Goal: Find specific page/section: Find specific page/section

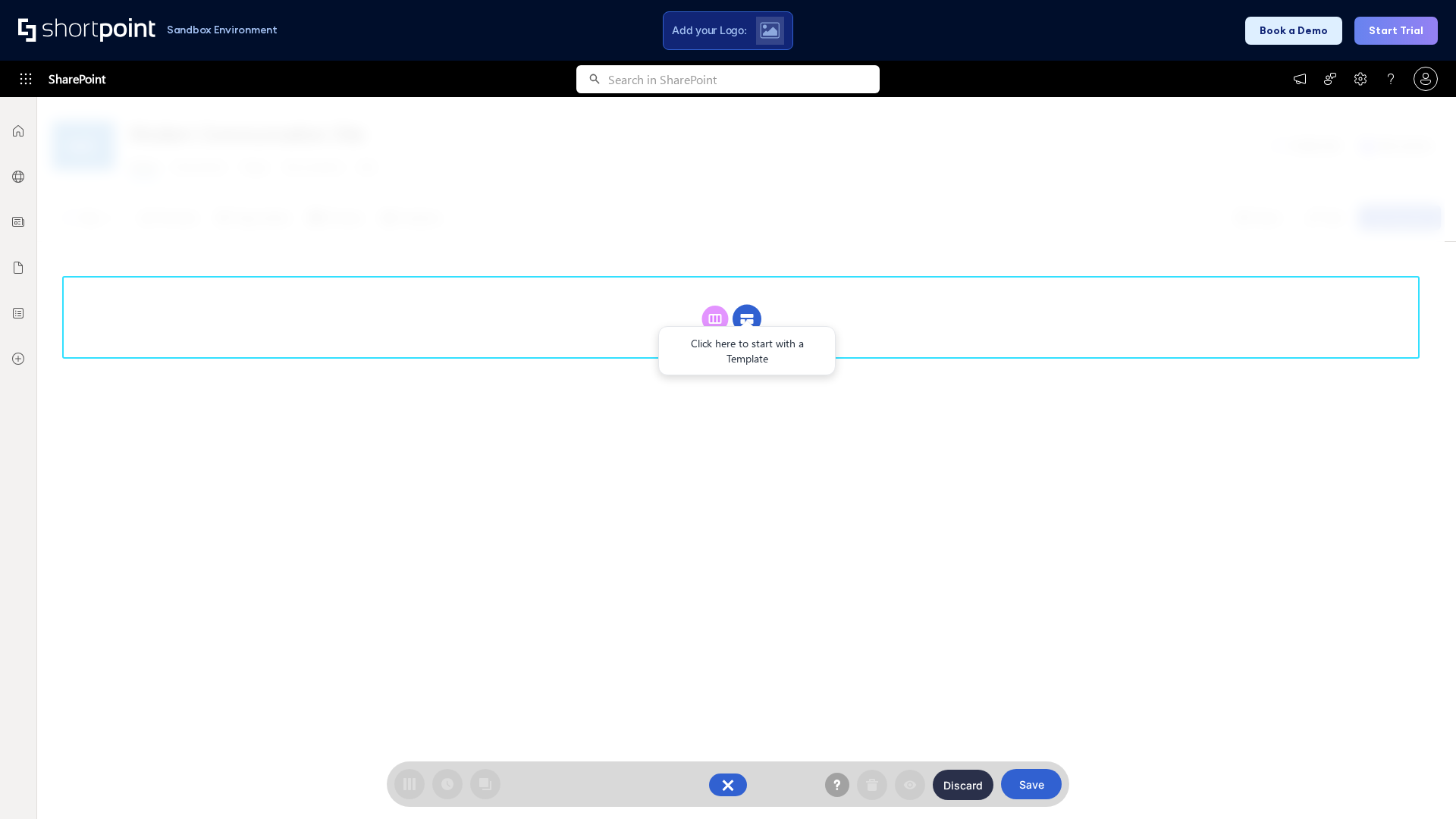
click at [747, 305] on circle at bounding box center [746, 319] width 29 height 29
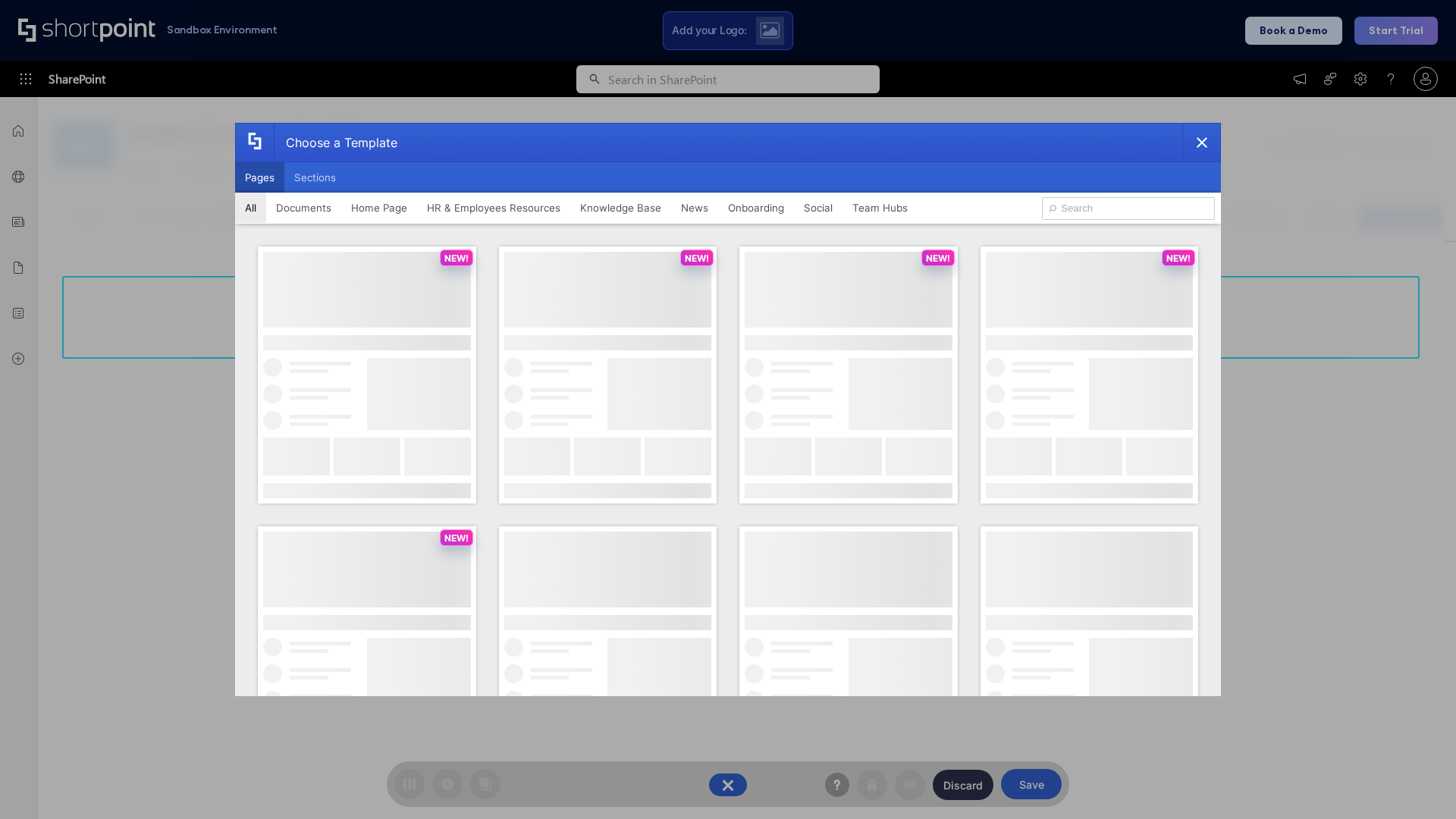
scroll to position [208, 0]
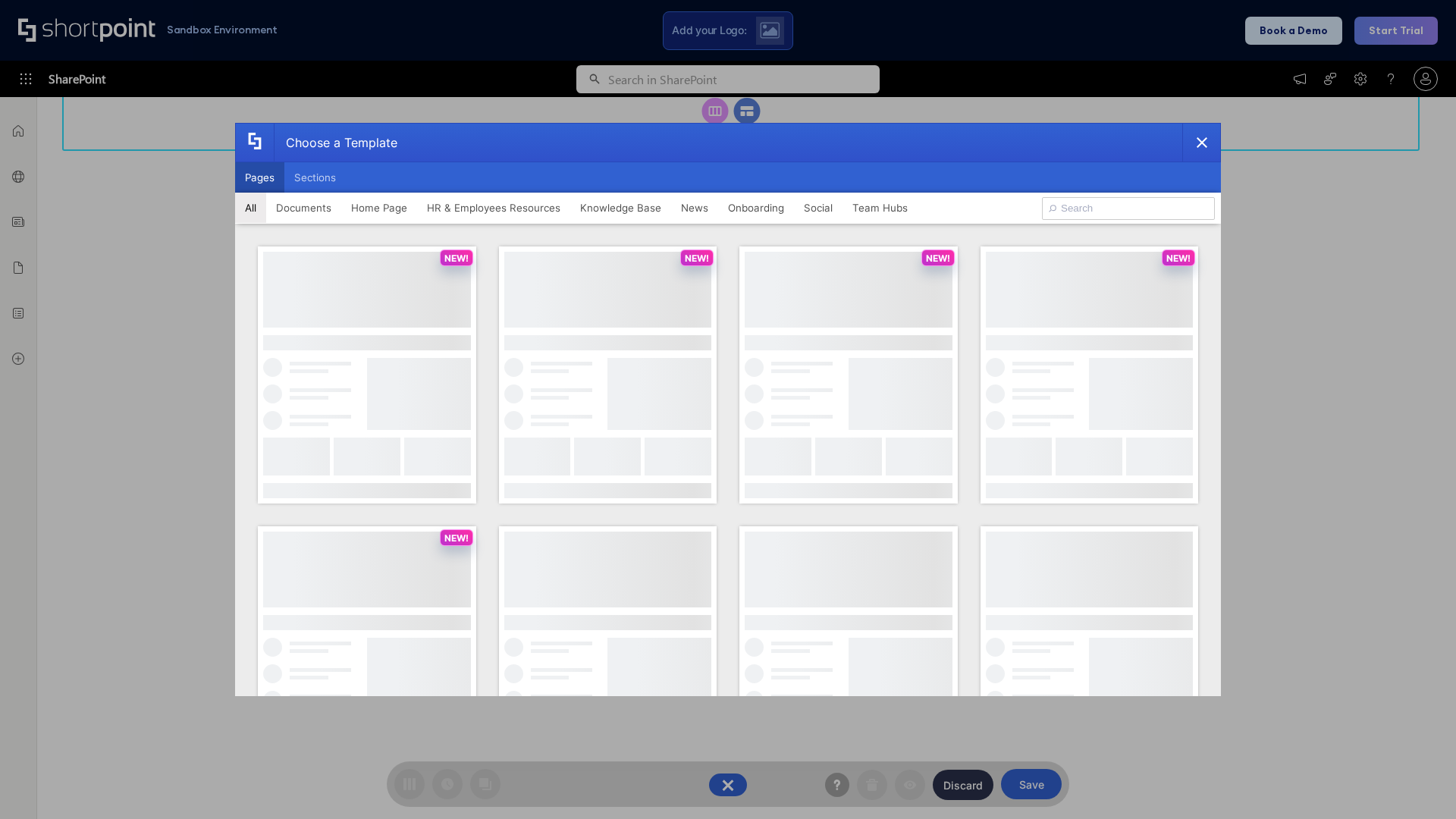
click at [260, 178] on button "Pages" at bounding box center [260, 177] width 49 height 30
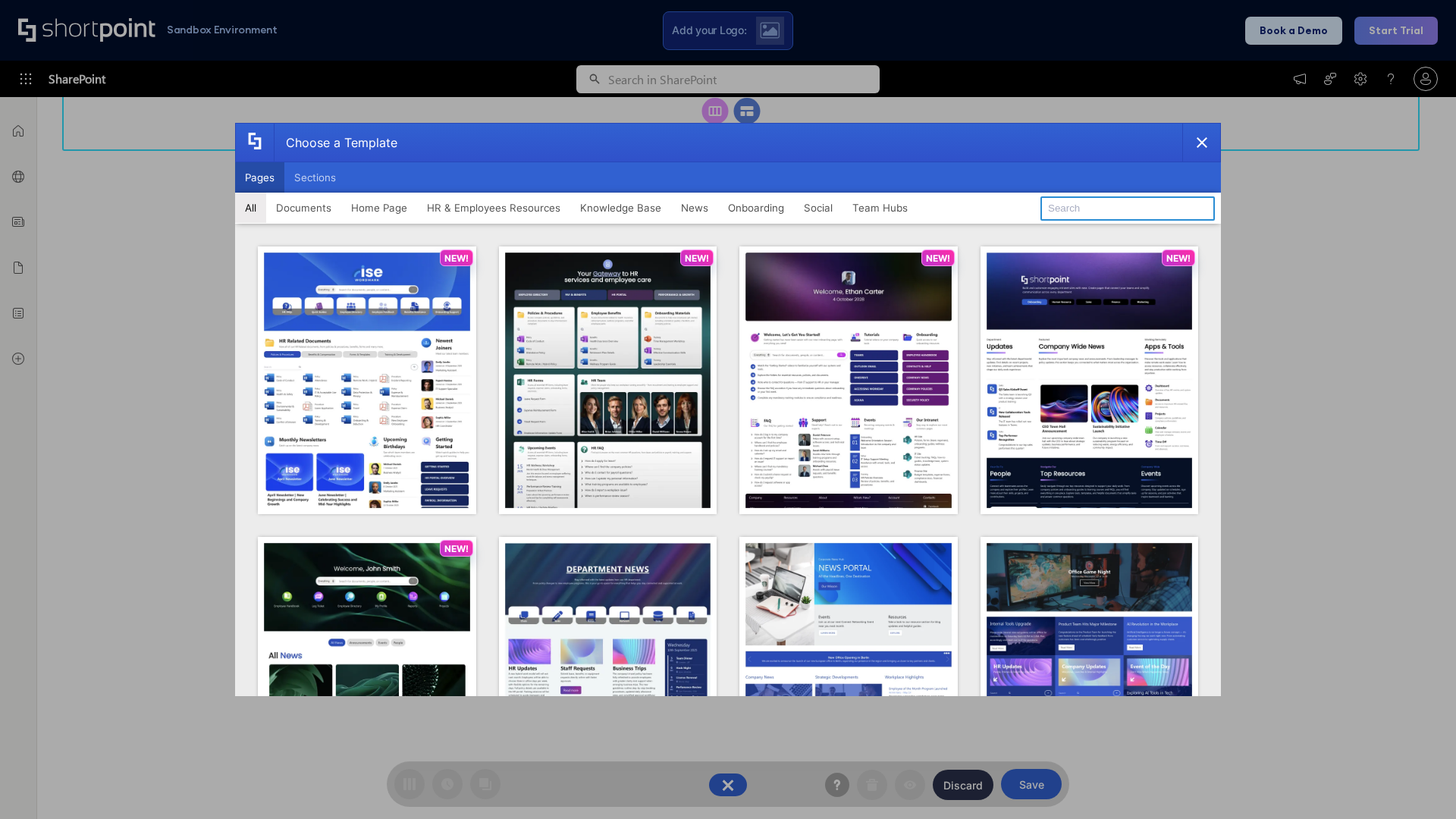
type input "HR 9"
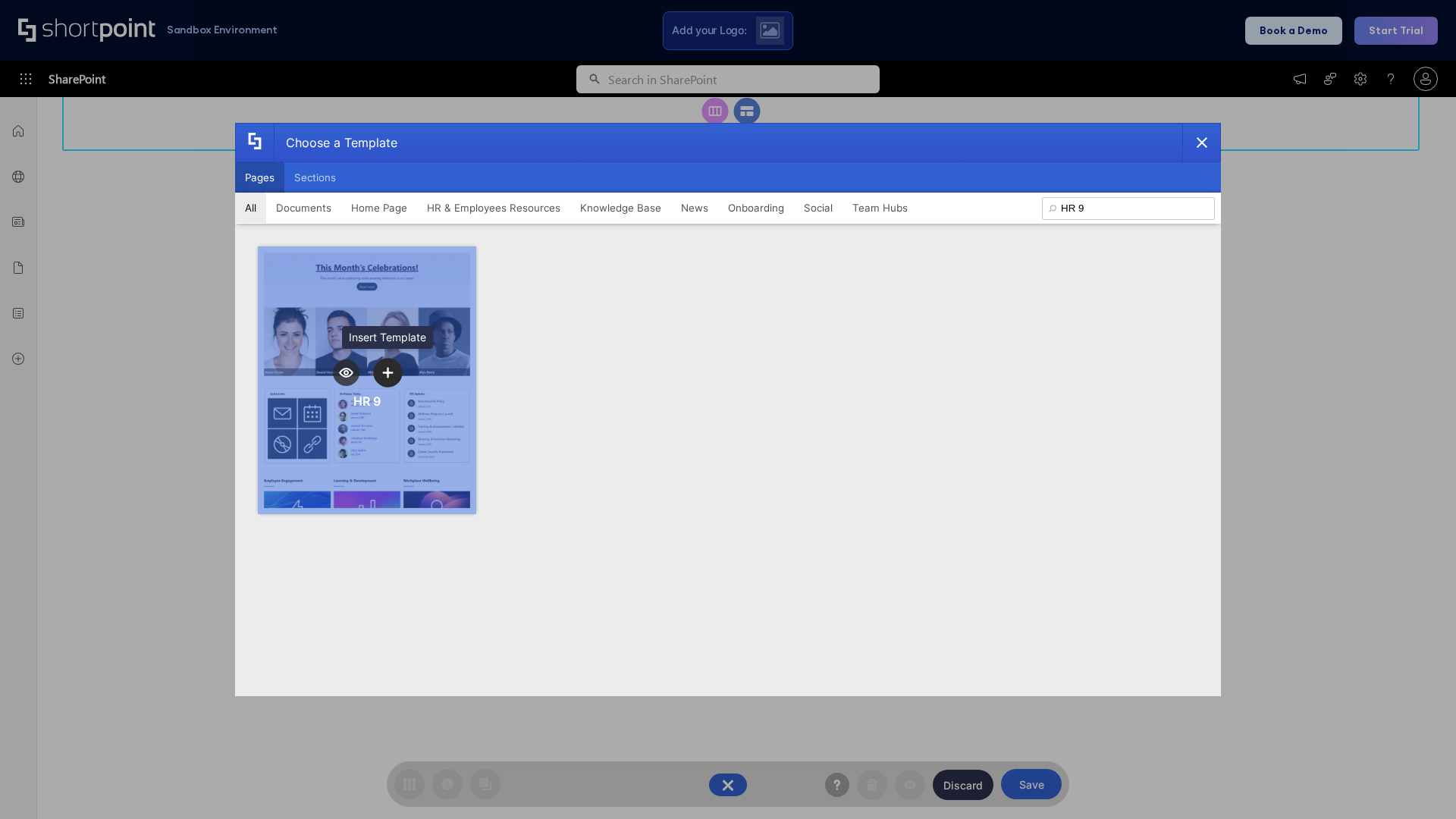
click at [388, 372] on icon "template selector" at bounding box center [388, 372] width 11 height 11
